Goal: Find specific page/section: Find specific page/section

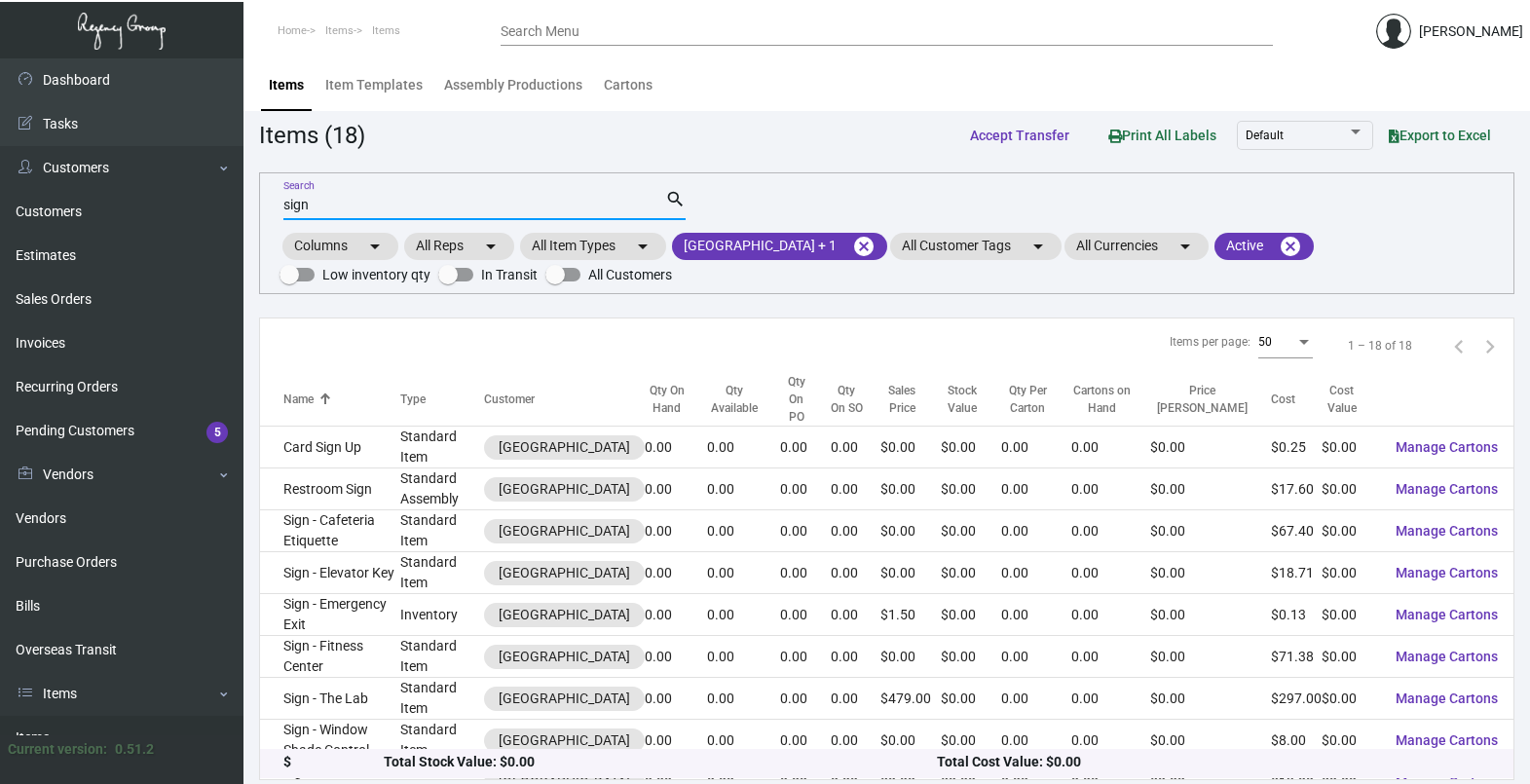
scroll to position [5, 0]
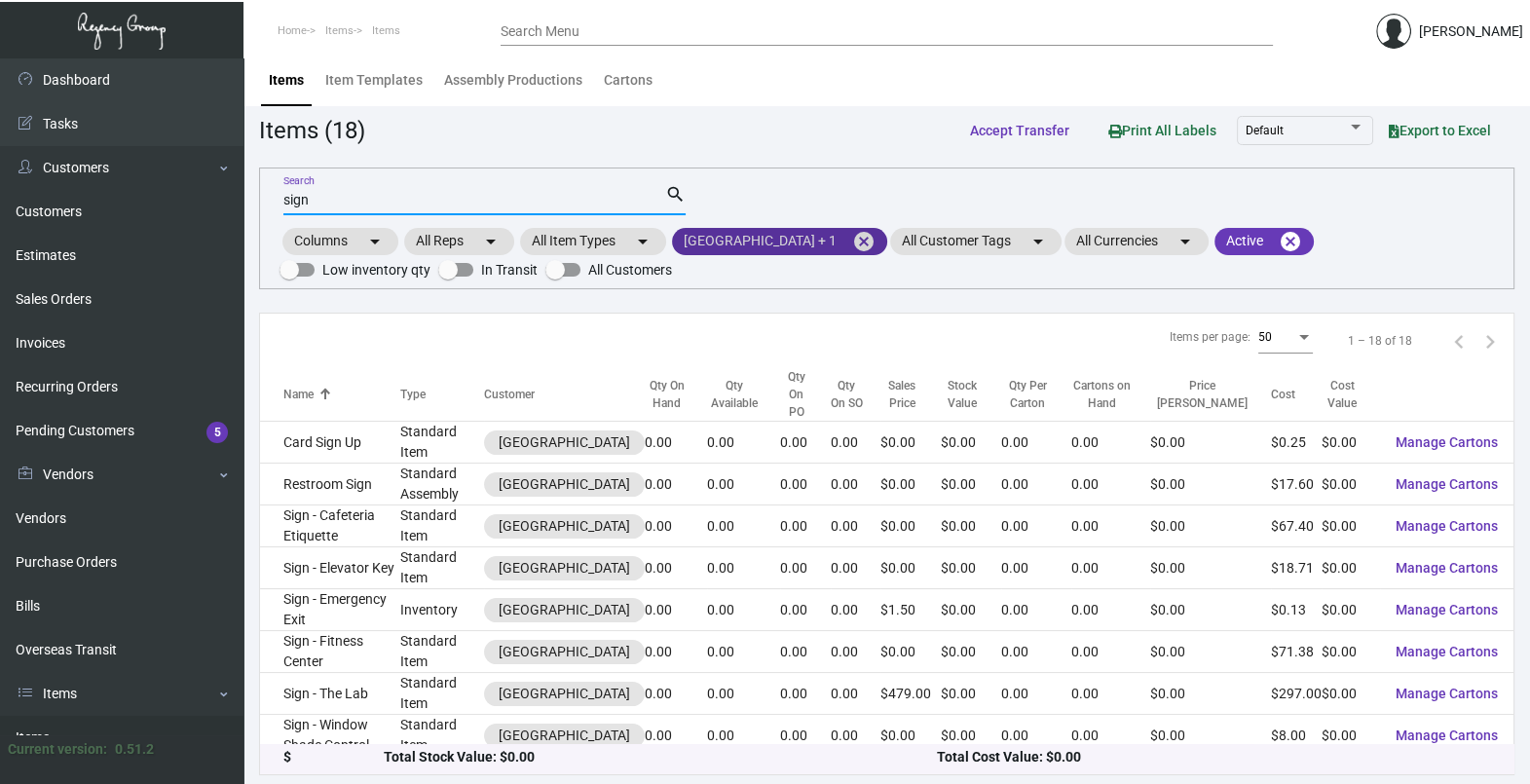
click at [853, 237] on mat-icon "cancel" at bounding box center [864, 242] width 23 height 23
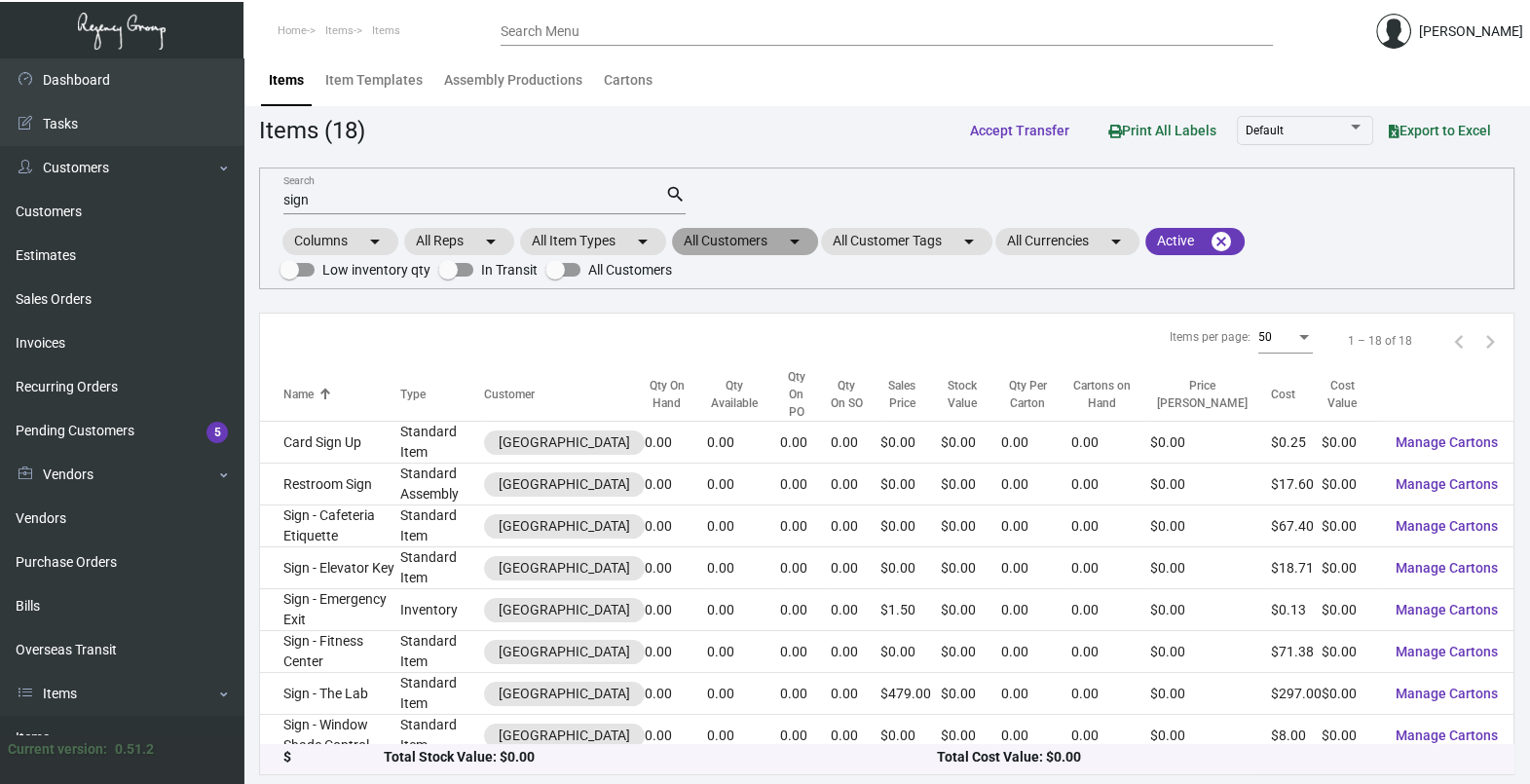
click at [793, 239] on mat-icon "arrow_drop_down" at bounding box center [795, 242] width 23 height 23
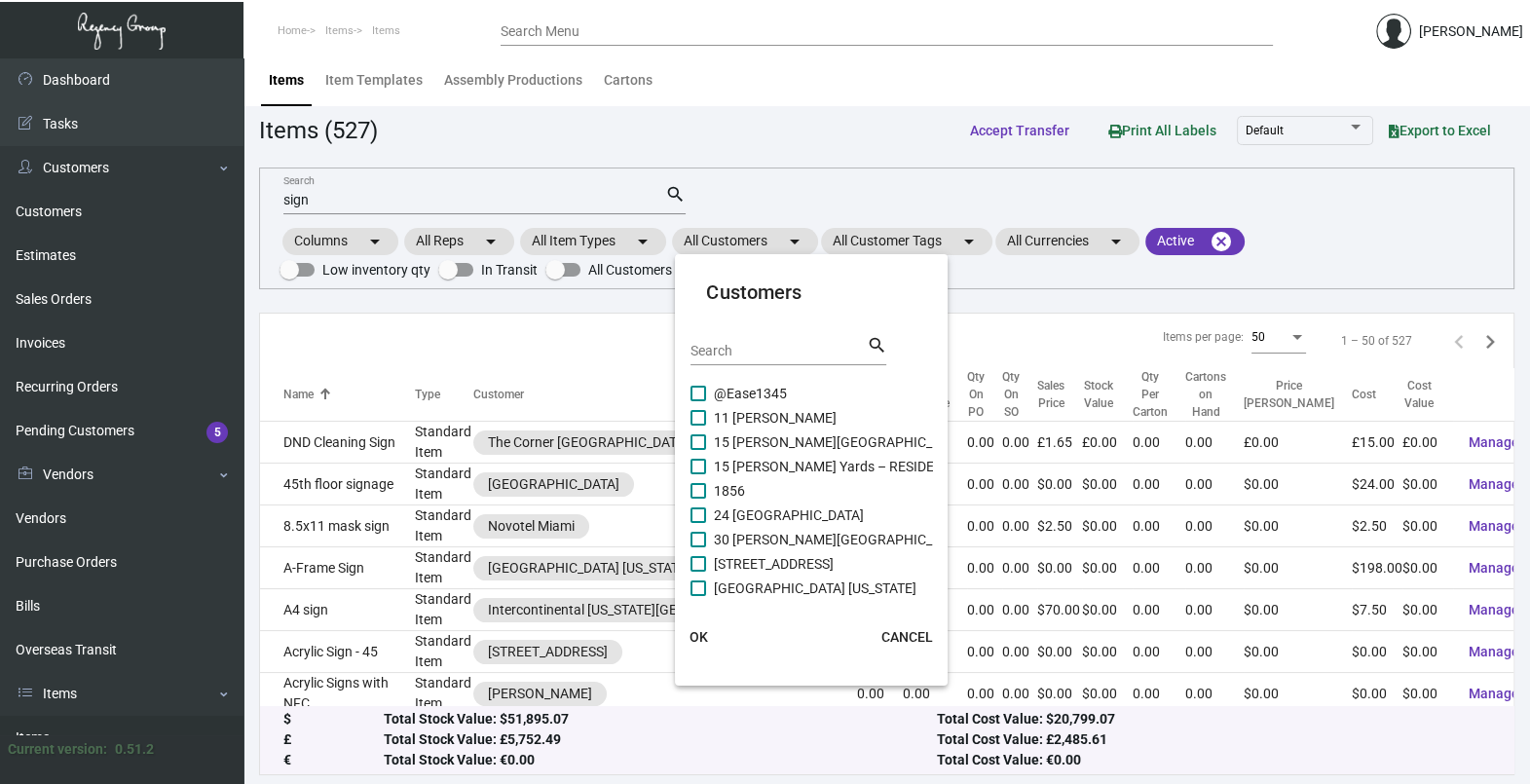
click at [764, 335] on div "Search" at bounding box center [778, 349] width 175 height 30
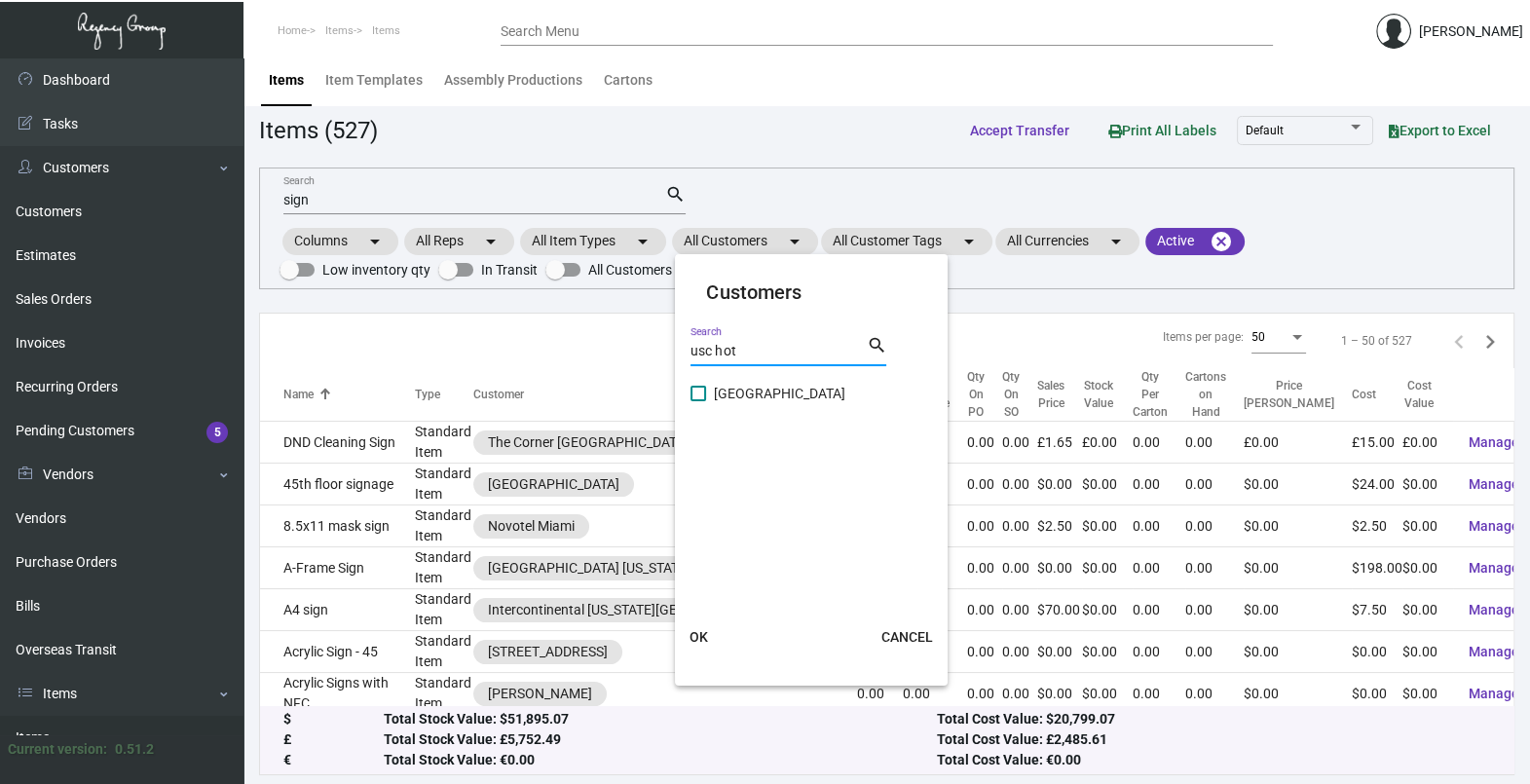
type input "usc hot"
click at [756, 390] on span "[GEOGRAPHIC_DATA]" at bounding box center [779, 393] width 131 height 23
click at [699, 401] on input "[GEOGRAPHIC_DATA]" at bounding box center [698, 401] width 1 height 1
checkbox input "true"
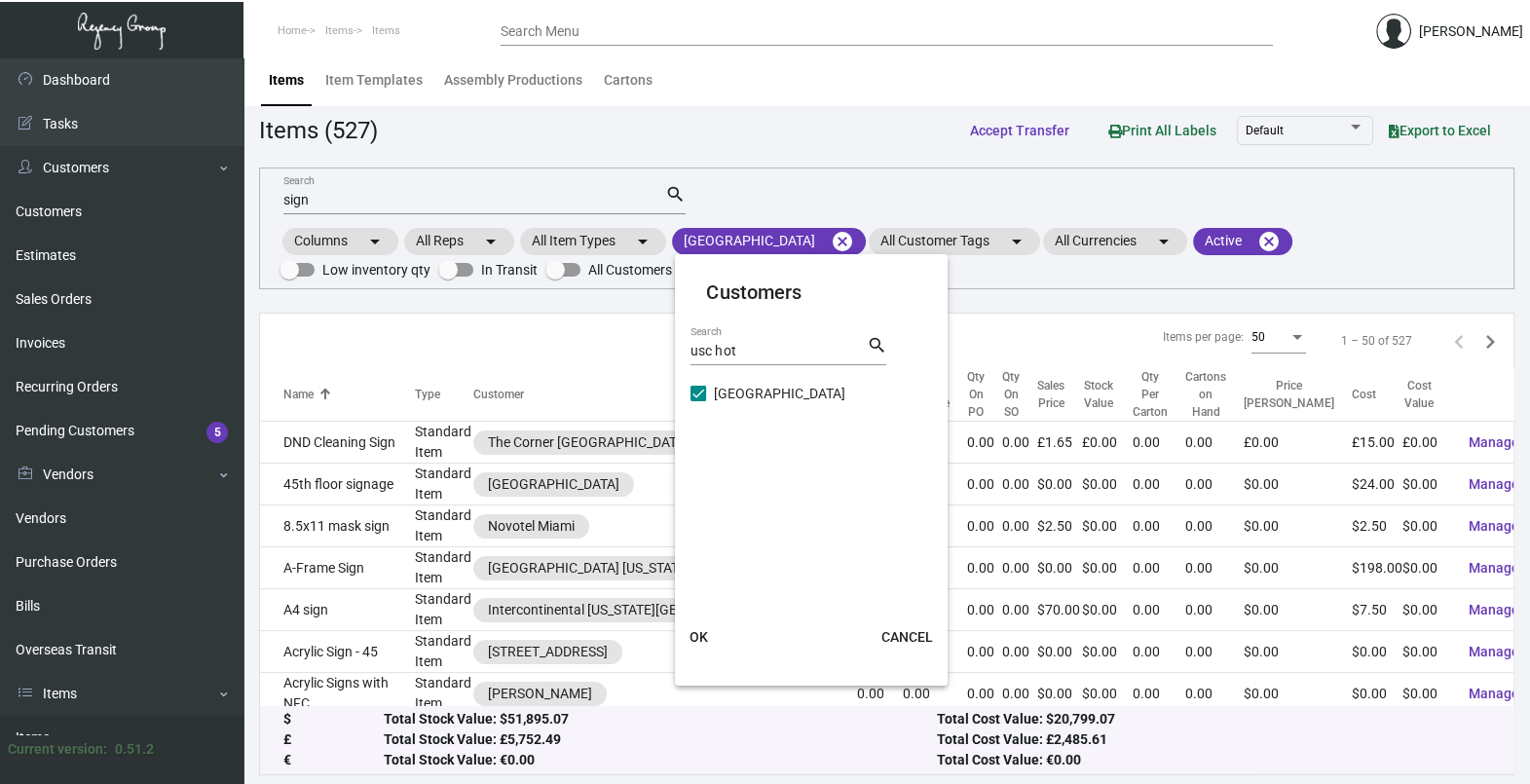
click at [707, 634] on span "OK" at bounding box center [699, 637] width 19 height 16
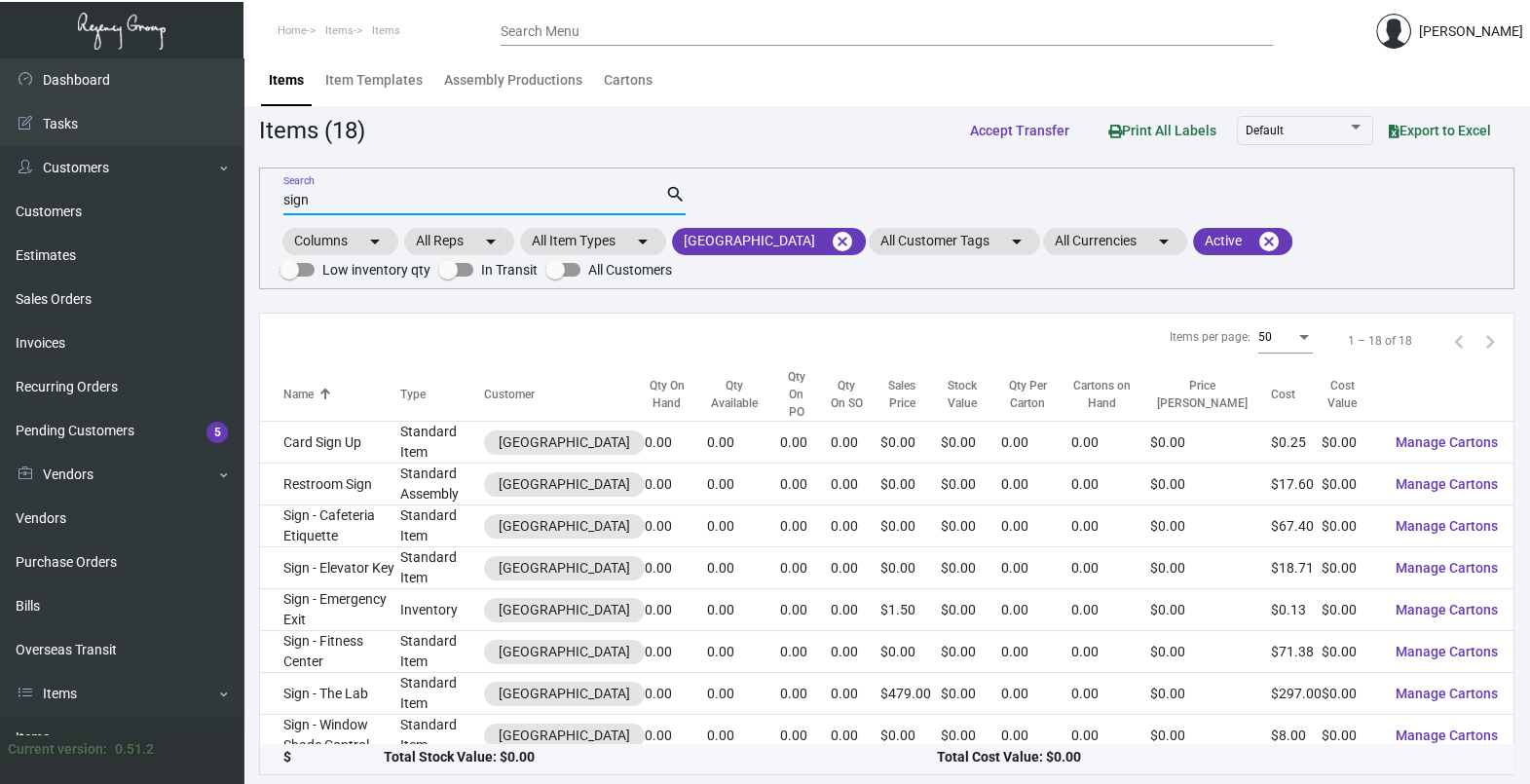
click at [377, 194] on input "sign" at bounding box center [475, 201] width 382 height 16
type input "s"
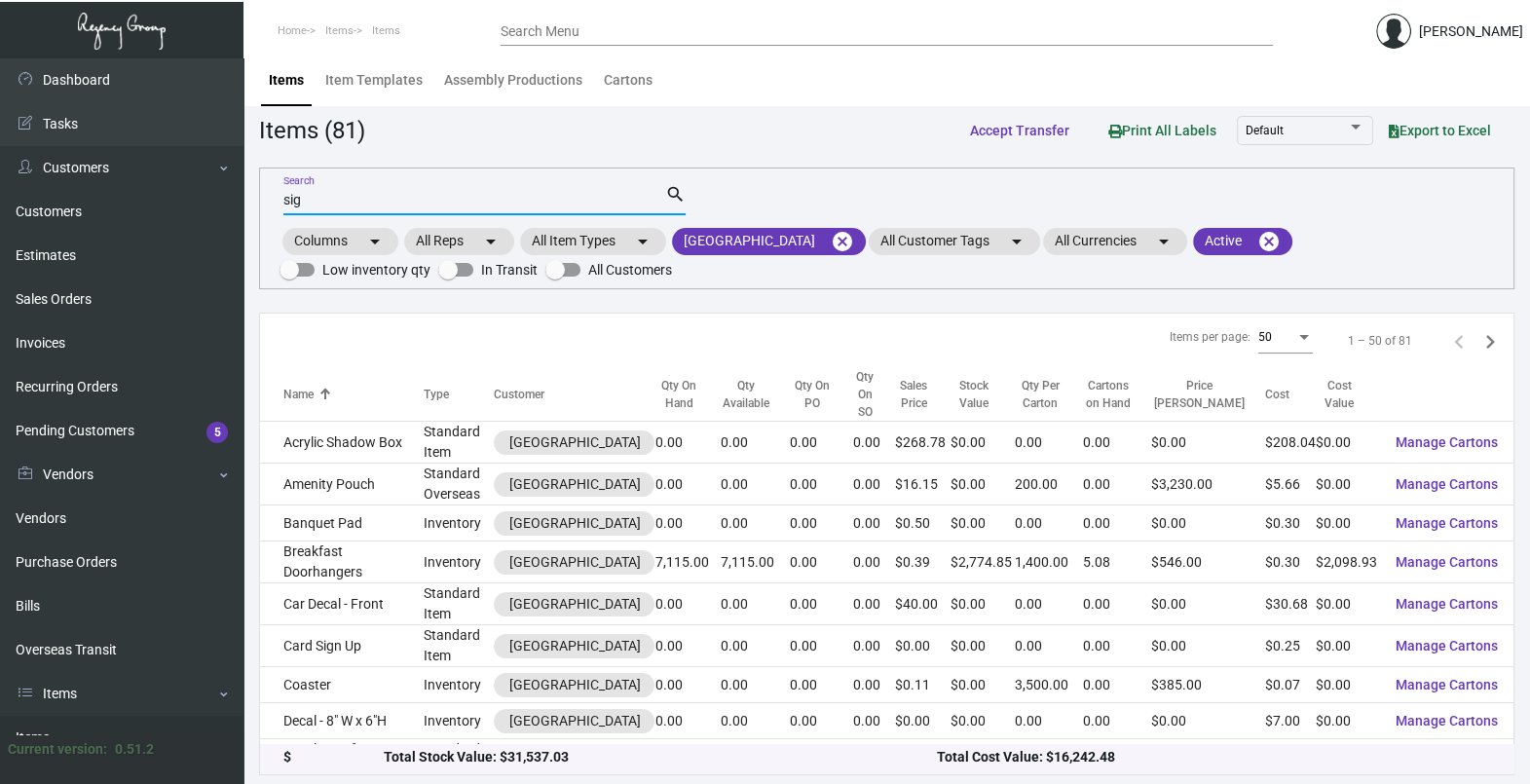
type input "sign"
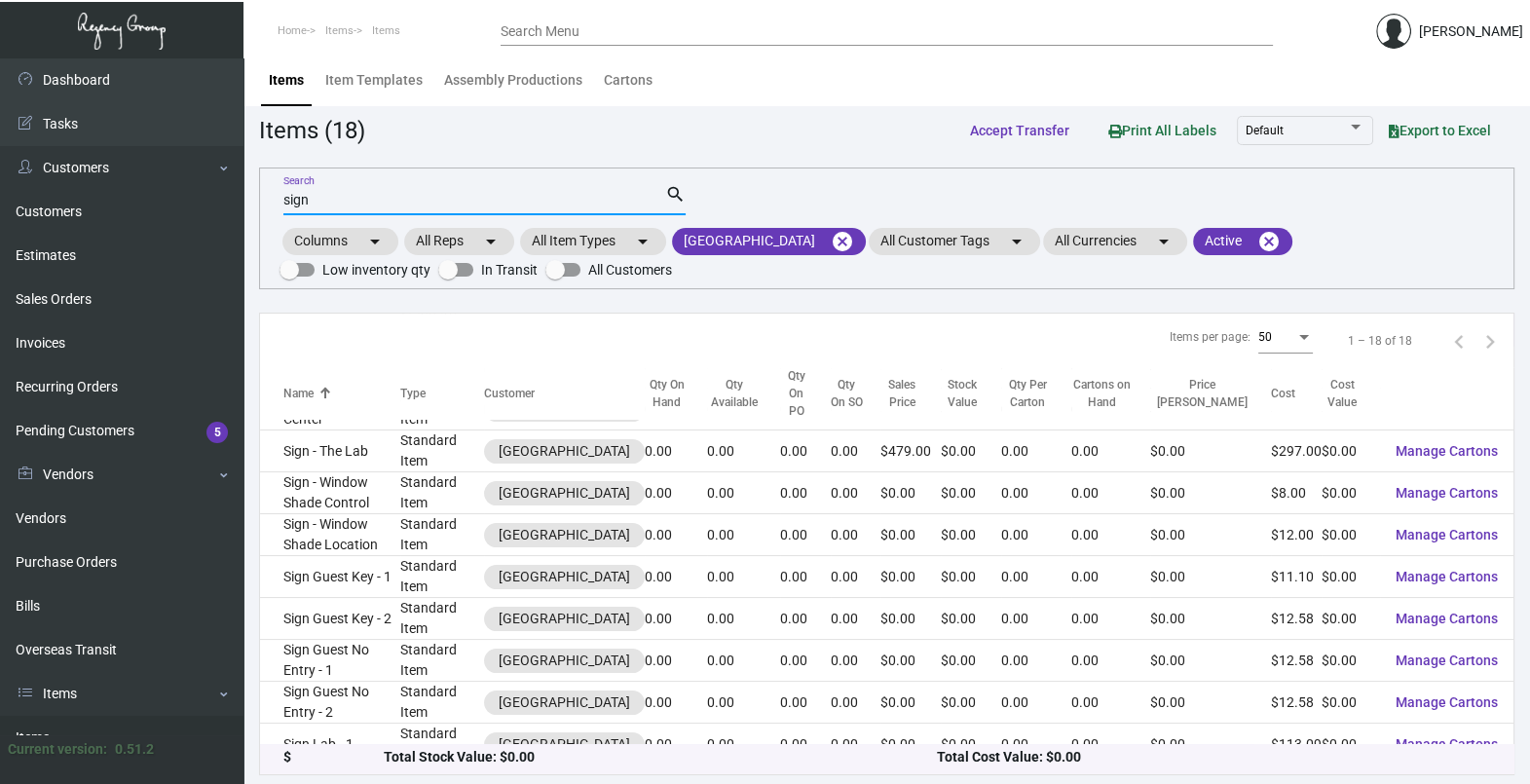
scroll to position [340, 0]
